Goal: Find specific page/section: Find specific page/section

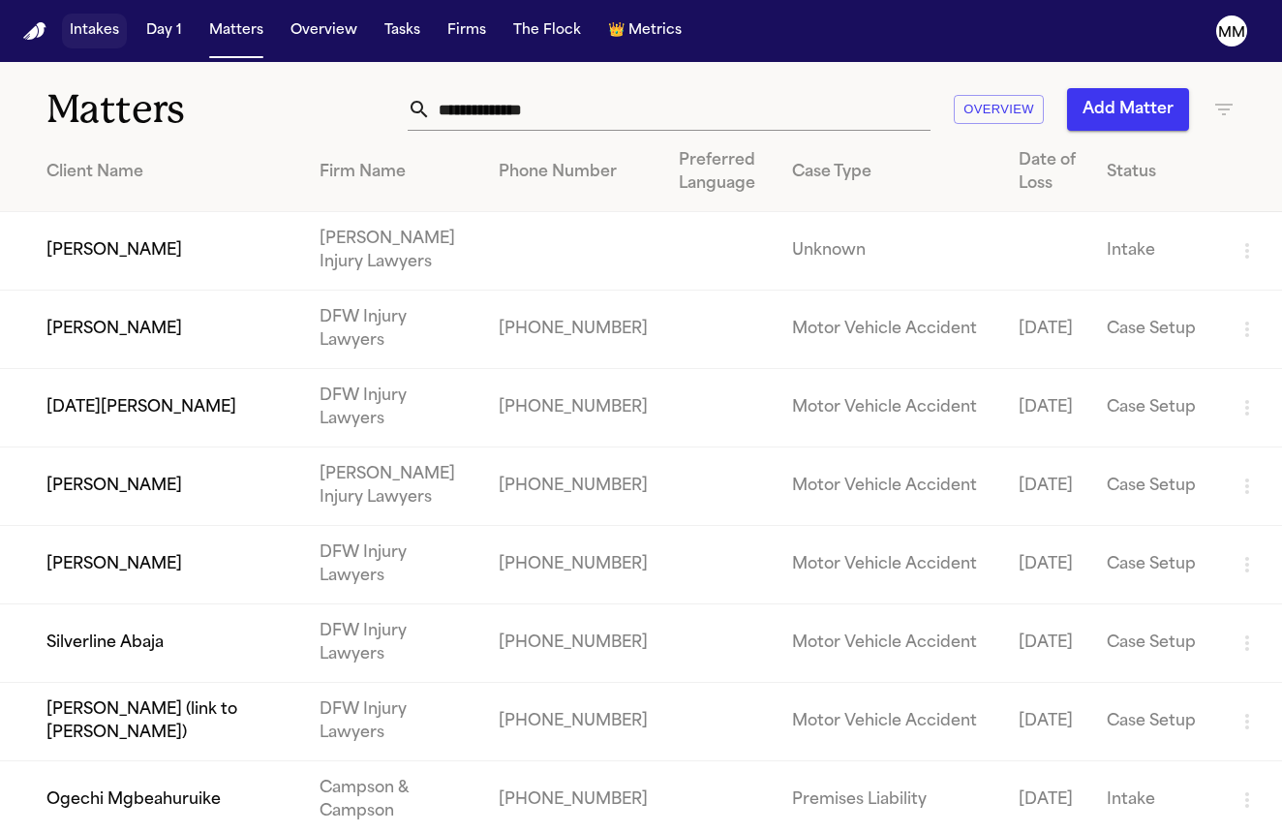
click at [84, 26] on button "Intakes" at bounding box center [94, 31] width 65 height 35
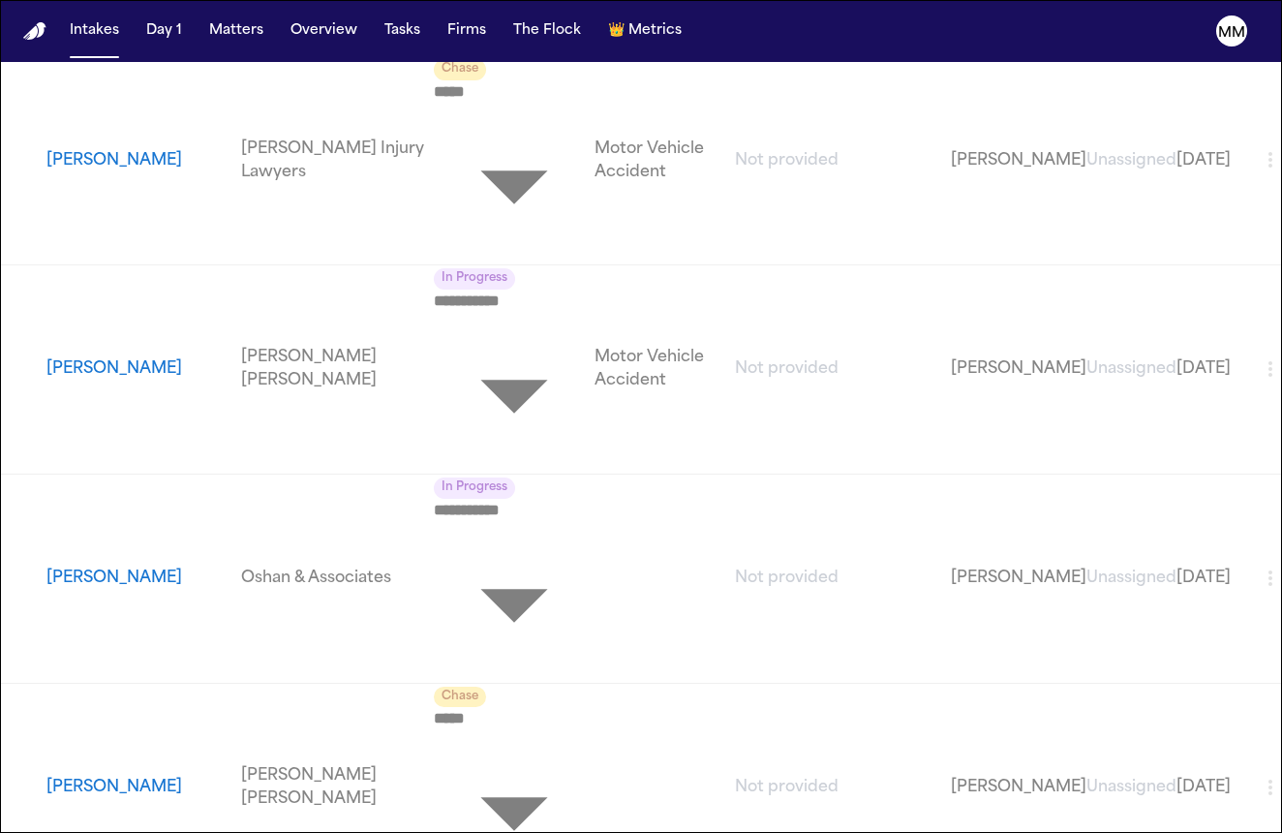
scroll to position [129, 0]
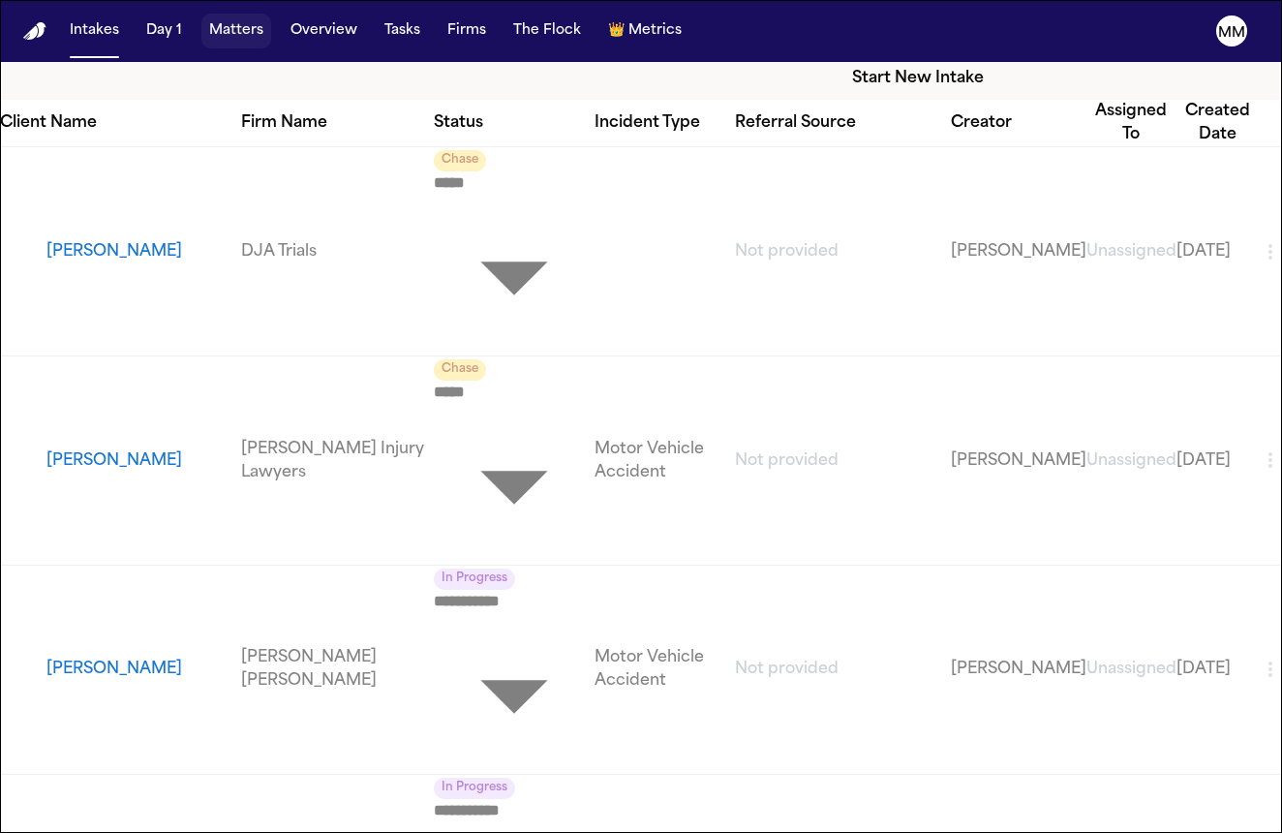
click at [251, 46] on button "Matters" at bounding box center [236, 31] width 70 height 35
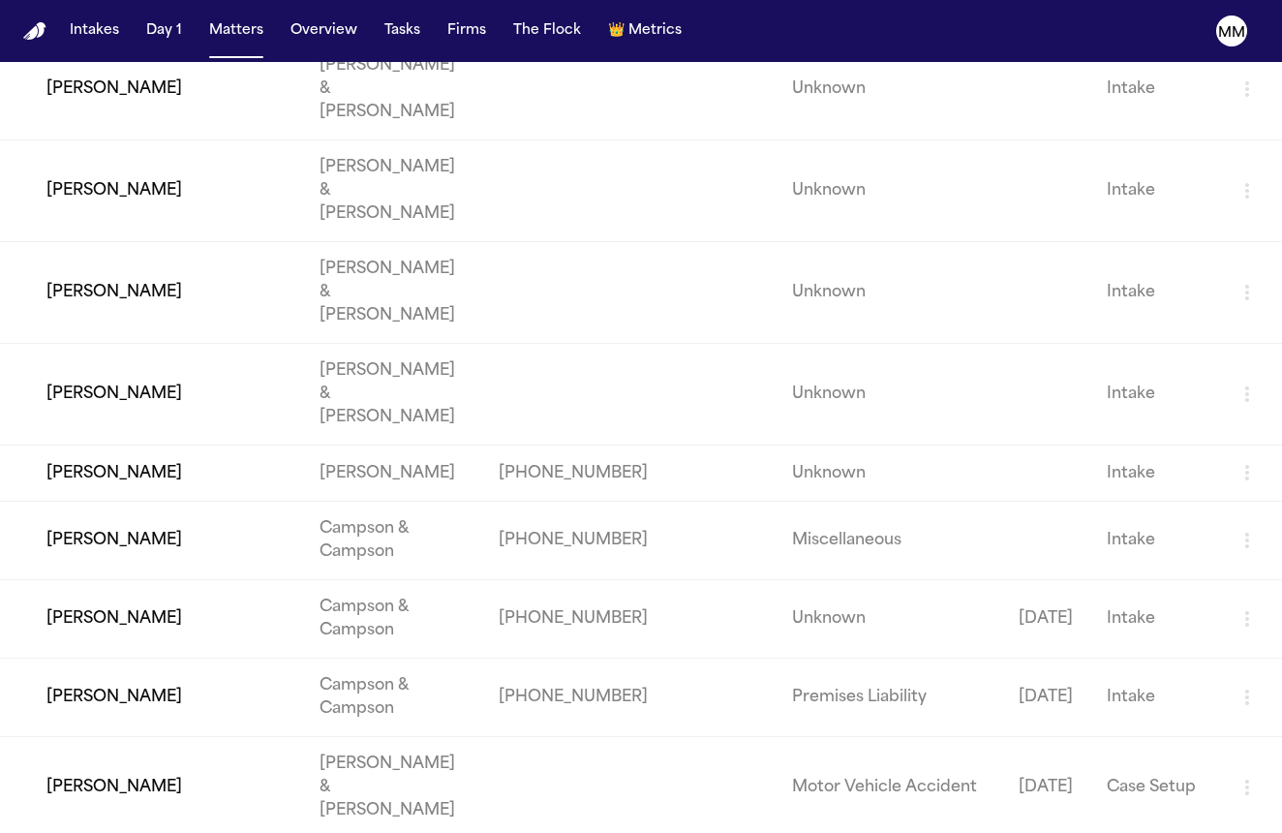
scroll to position [2401, 0]
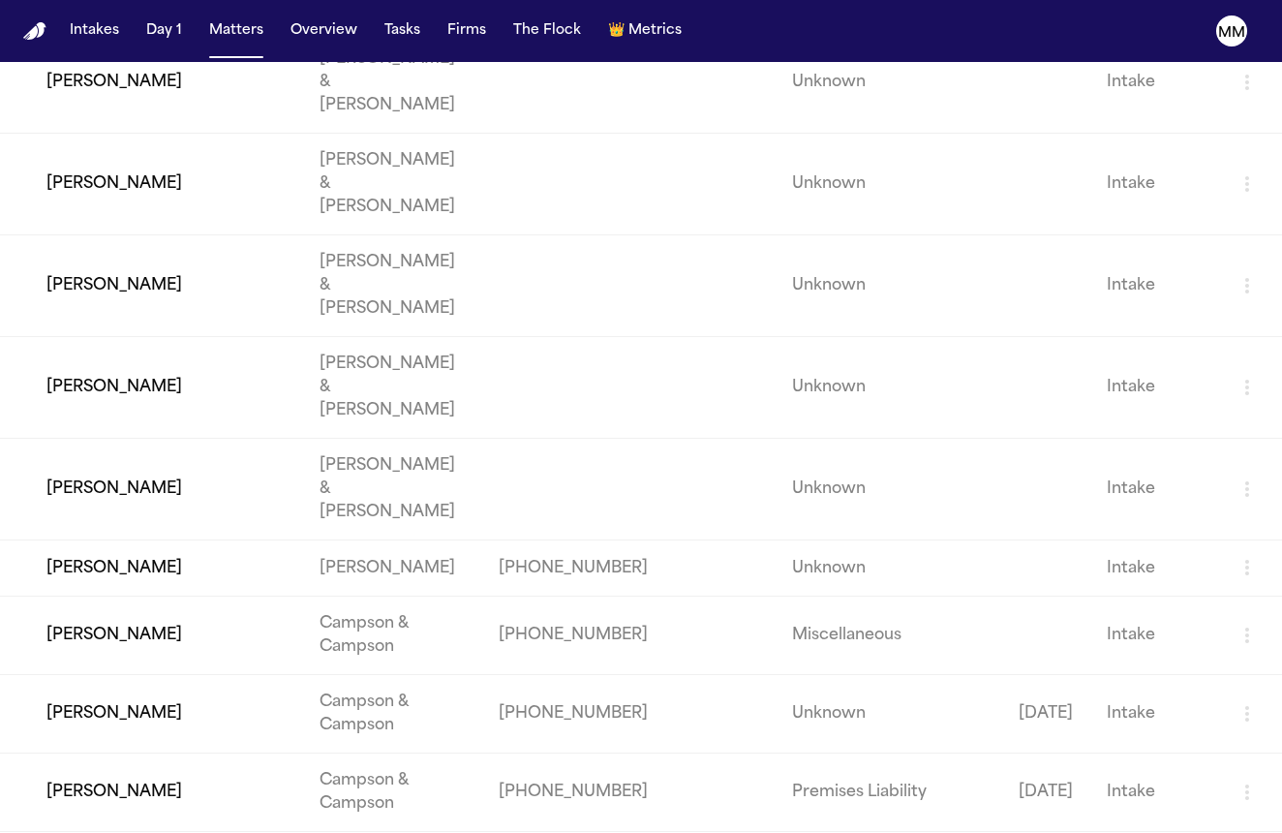
click at [138, 540] on td "[PERSON_NAME]" at bounding box center [152, 567] width 304 height 55
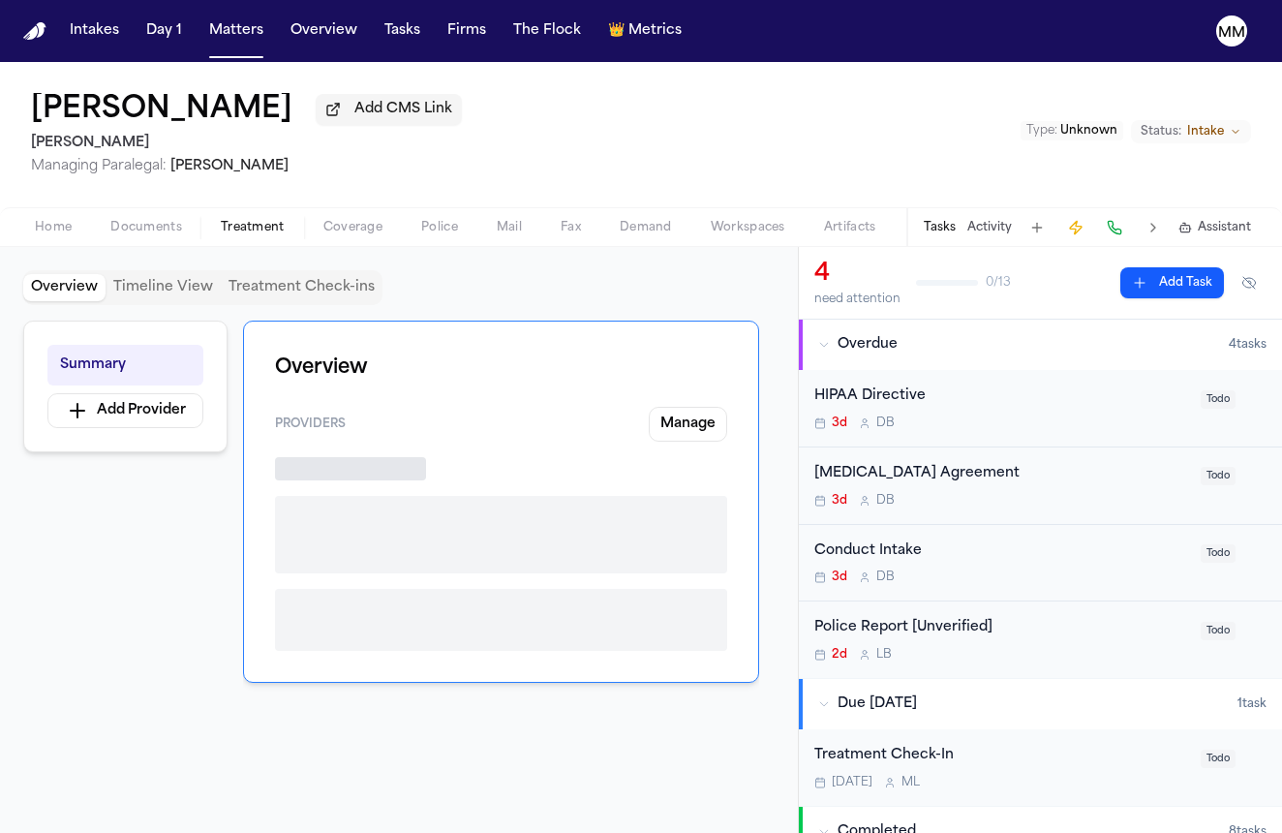
click at [229, 230] on span "Treatment" at bounding box center [253, 227] width 64 height 15
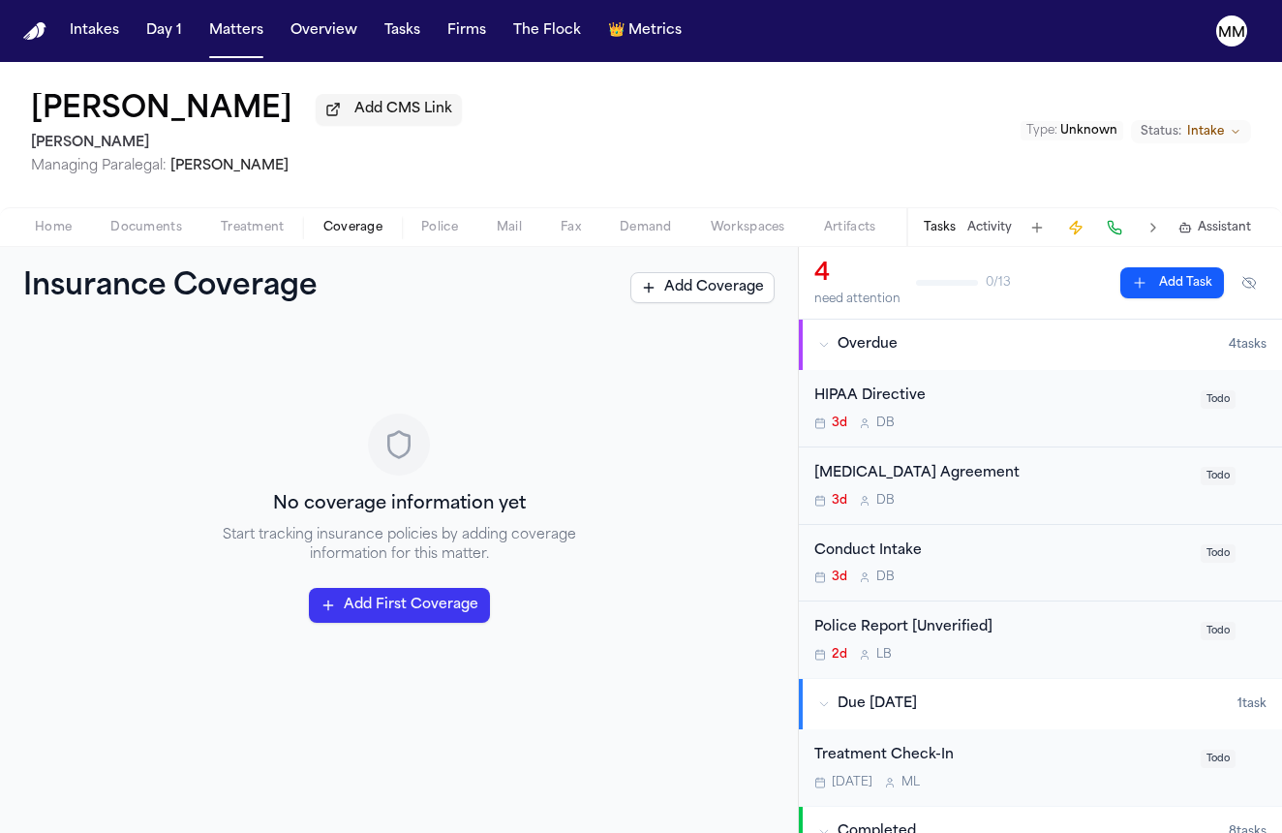
click at [374, 233] on span "Coverage" at bounding box center [352, 227] width 59 height 15
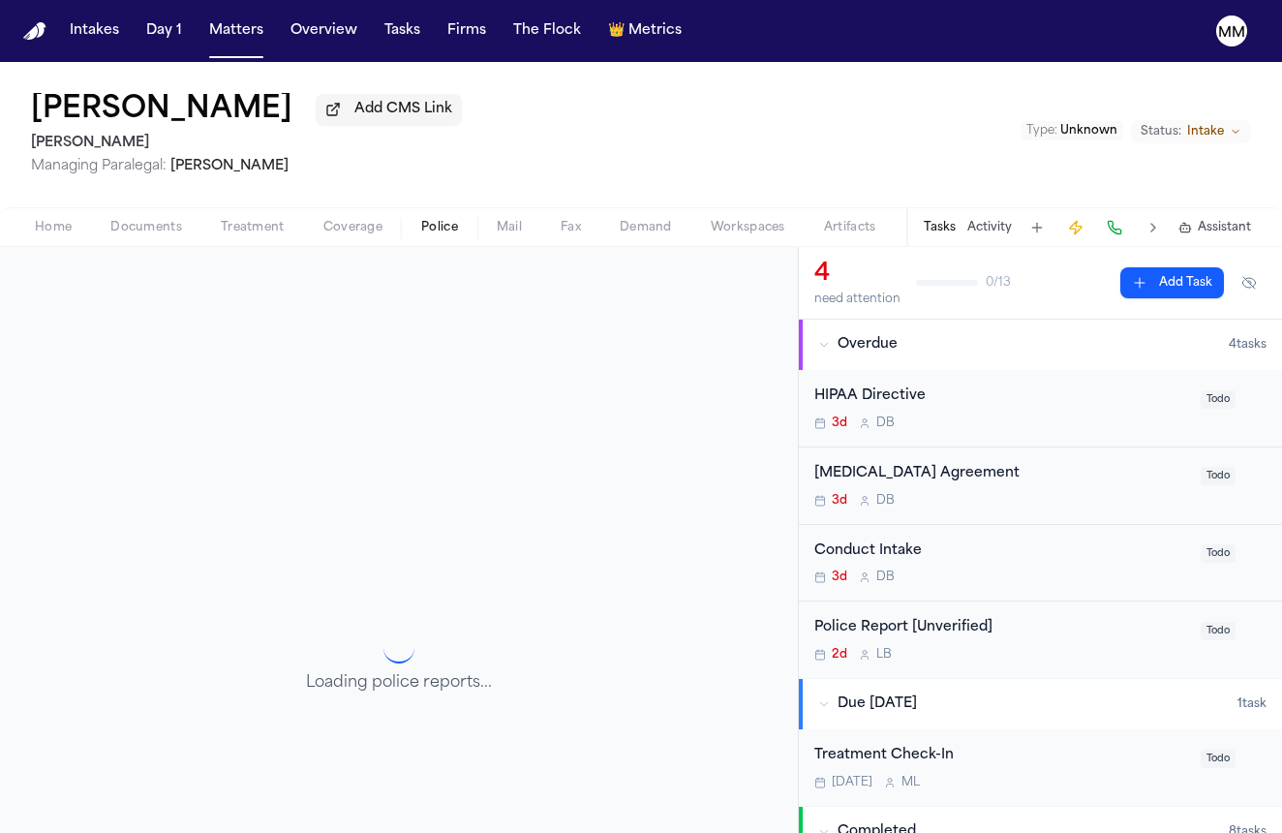
click at [444, 235] on span "Police" at bounding box center [439, 227] width 37 height 15
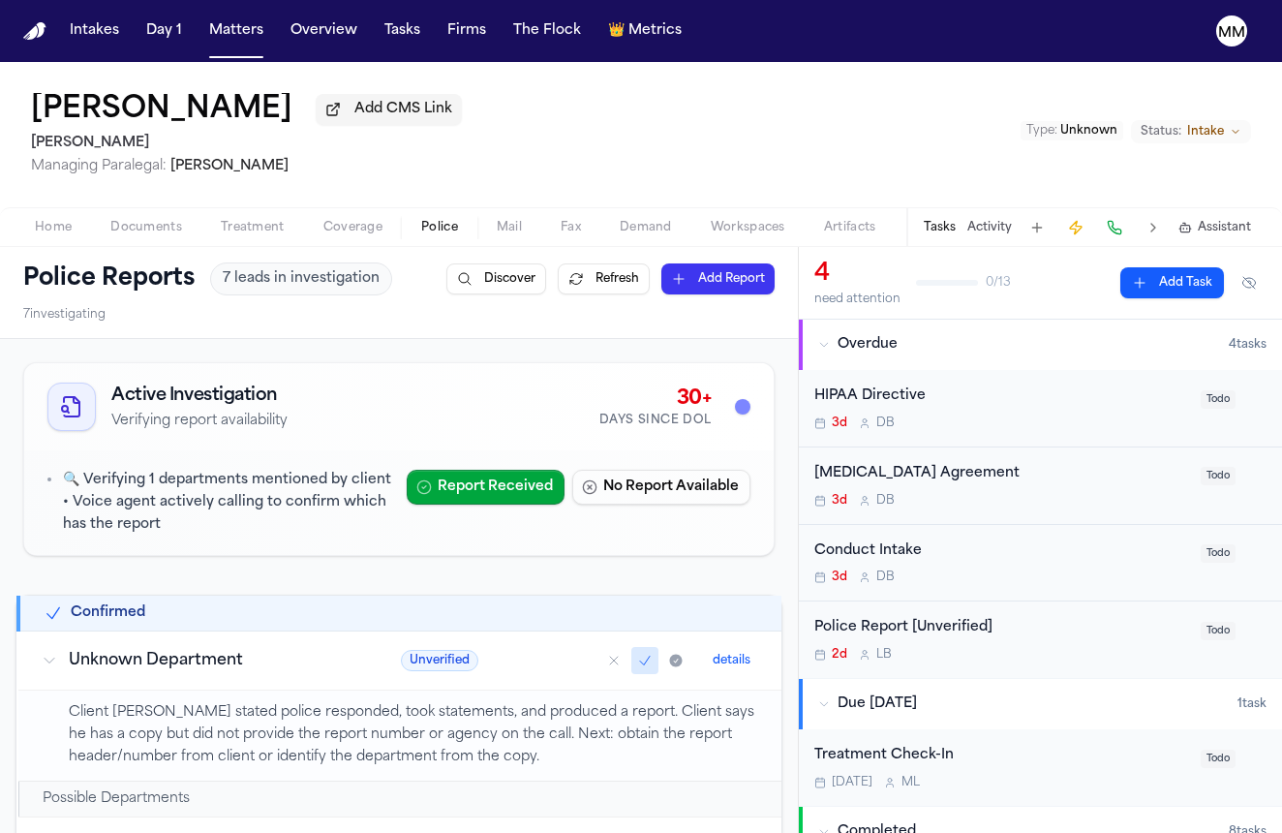
click at [505, 235] on span "Mail" at bounding box center [509, 227] width 25 height 15
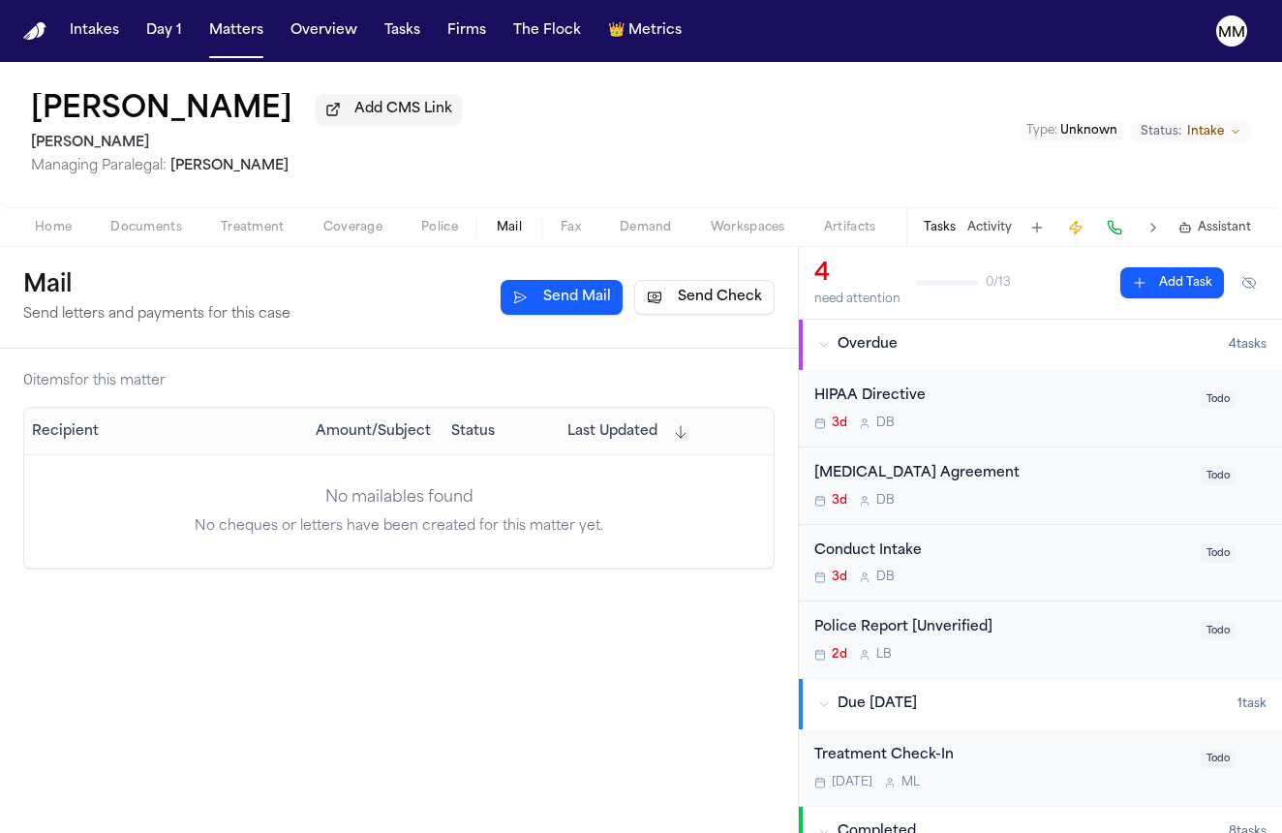
click at [568, 245] on div "Home Documents Treatment Coverage Police Mail Fax Demand Workspaces Artifacts T…" at bounding box center [641, 226] width 1282 height 39
